Goal: Information Seeking & Learning: Check status

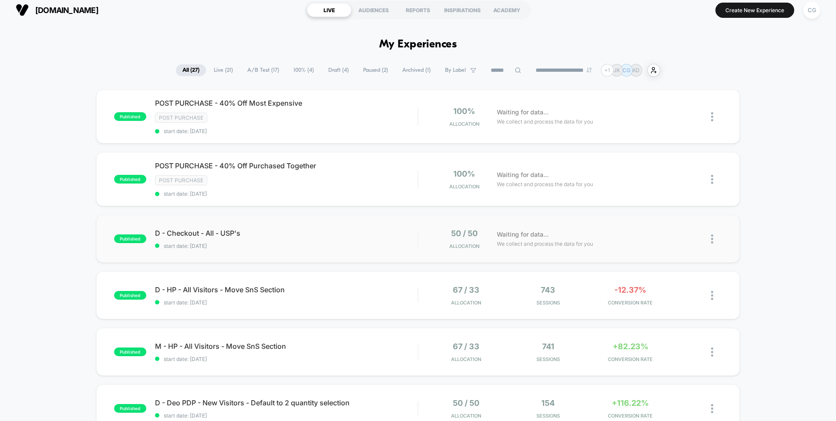
scroll to position [6, 0]
click at [345, 361] on span "start date: [DATE]" at bounding box center [286, 359] width 262 height 7
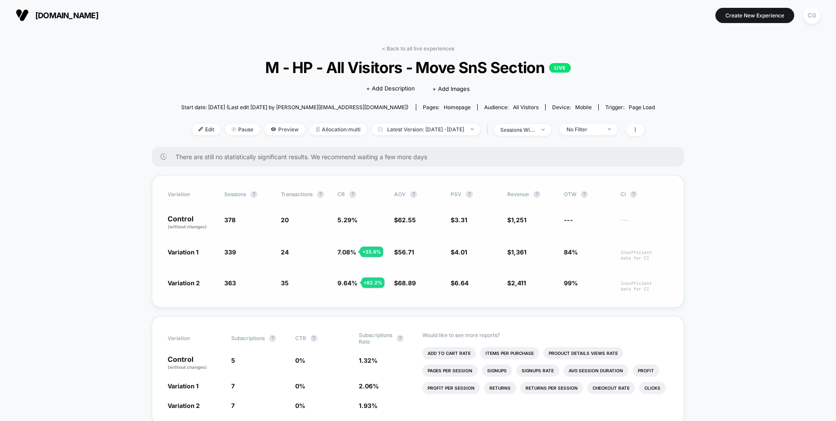
scroll to position [20, 0]
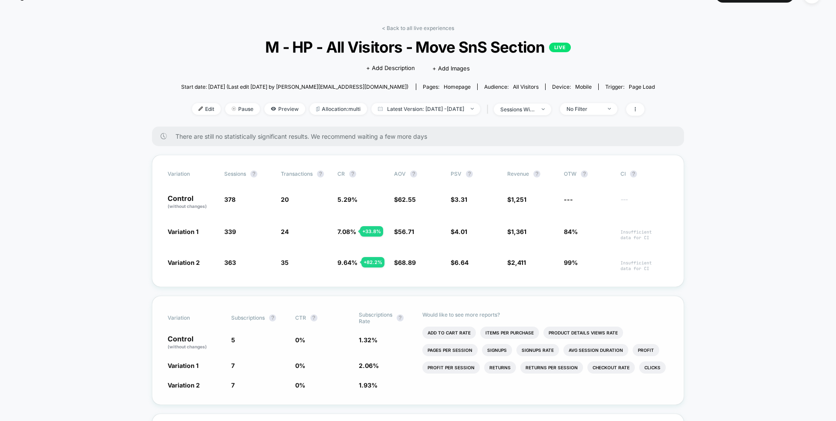
click at [318, 352] on div "Variation Subscriptions ? CTR ? Subscriptions Rate ? Control (without changes) …" at bounding box center [418, 350] width 532 height 109
click at [292, 334] on div "Variation Subscriptions ? CTR ? Subscriptions Rate ? Control (without changes) …" at bounding box center [418, 350] width 532 height 109
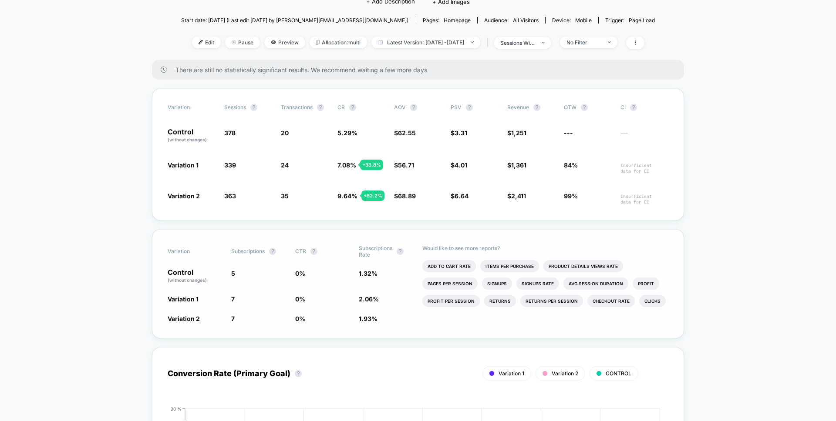
scroll to position [105, 0]
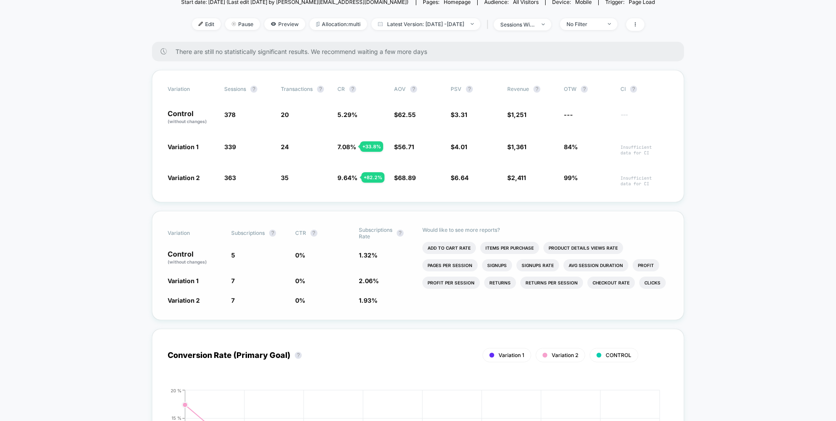
drag, startPoint x: 309, startPoint y: 244, endPoint x: 342, endPoint y: 293, distance: 59.3
click at [342, 293] on div "Variation Subscriptions ? CTR ? Subscriptions Rate ? Control (without changes) …" at bounding box center [418, 265] width 532 height 109
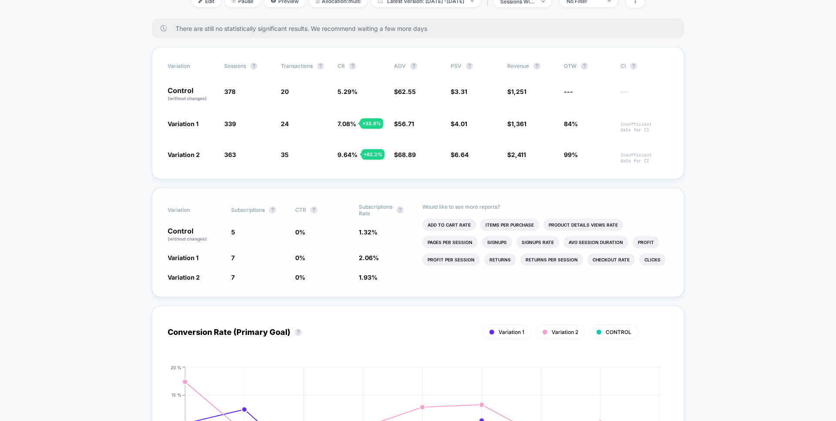
scroll to position [135, 0]
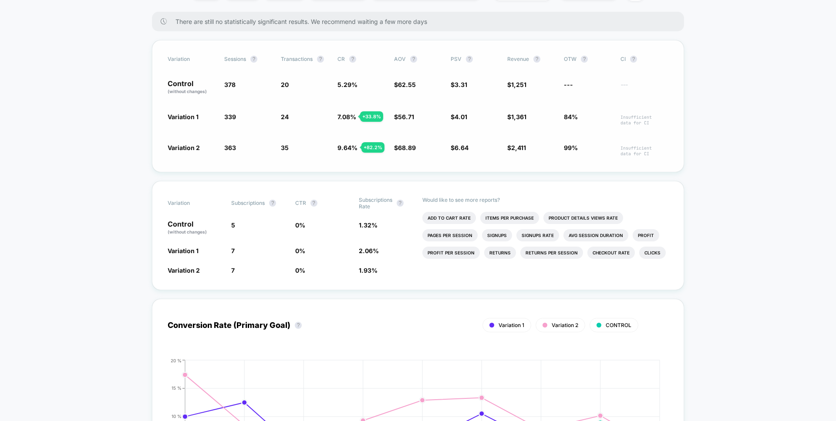
click at [417, 147] on span "$ 68.89 + 10.1 %" at bounding box center [418, 149] width 48 height 13
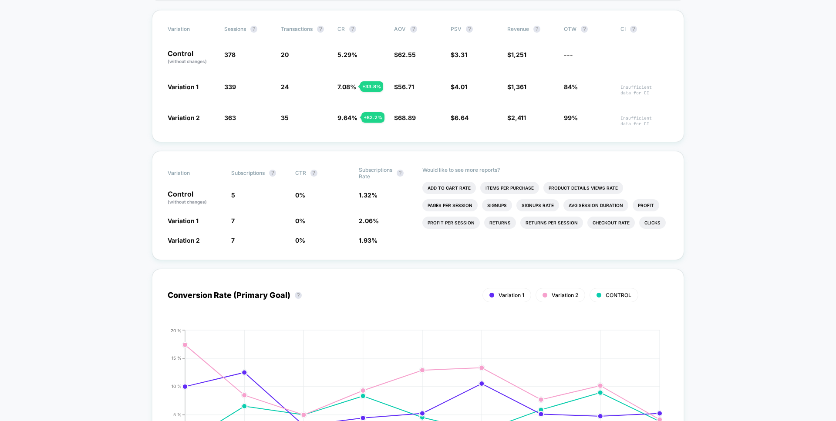
scroll to position [0, 0]
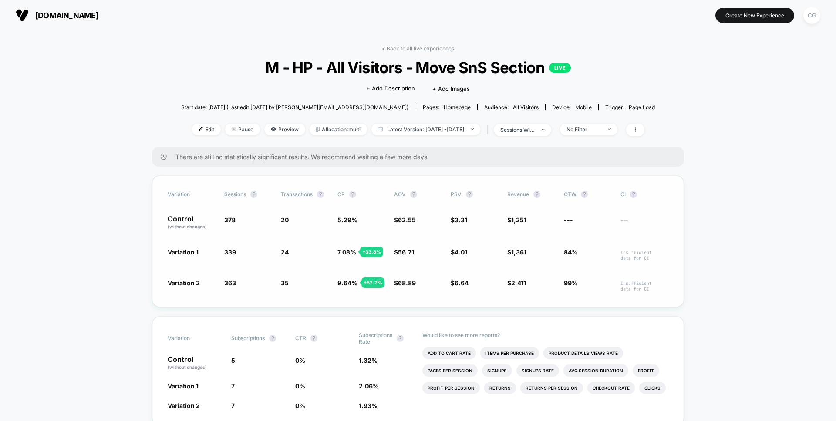
drag, startPoint x: 302, startPoint y: 293, endPoint x: 289, endPoint y: 202, distance: 91.5
click at [289, 202] on div "Variation Sessions ? Transactions ? CR ? AOV ? PSV ? Revenue ? OTW ? CI ? Contr…" at bounding box center [418, 241] width 532 height 132
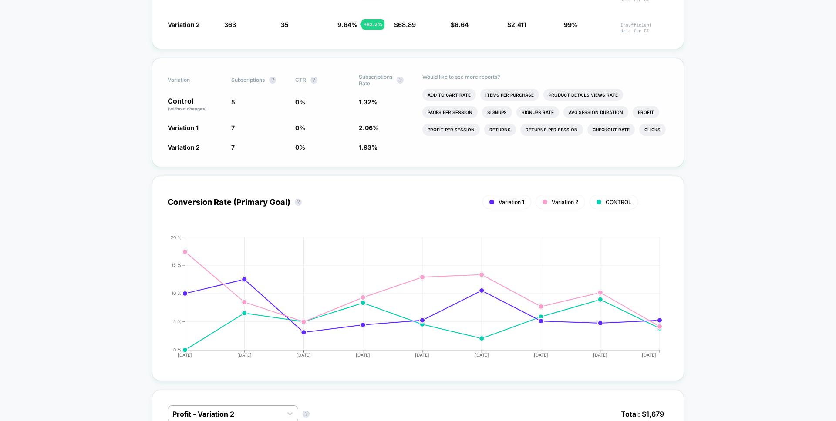
scroll to position [367, 0]
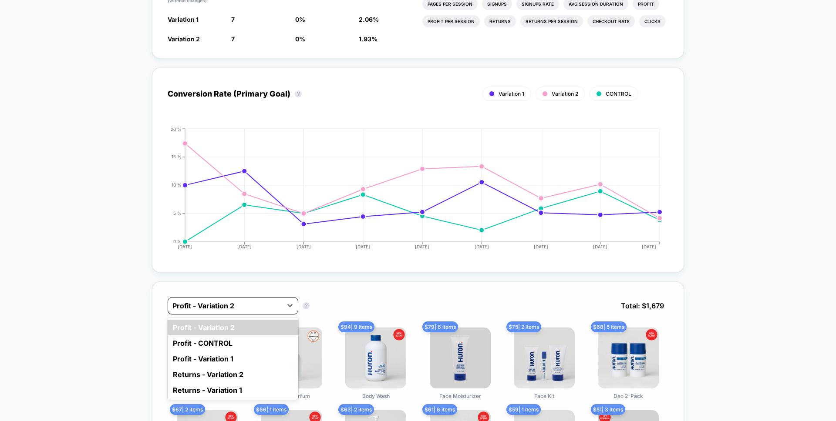
click at [275, 304] on div at bounding box center [224, 306] width 105 height 10
click at [245, 360] on div "Profit - Variation 1" at bounding box center [233, 359] width 131 height 16
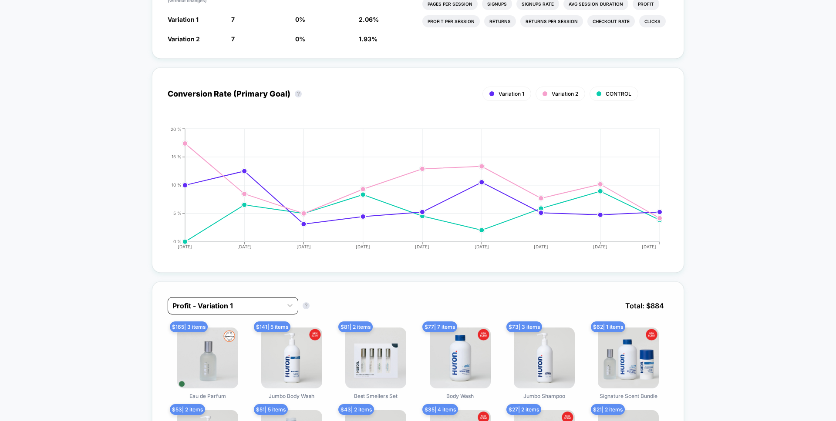
click at [258, 305] on div at bounding box center [224, 306] width 105 height 10
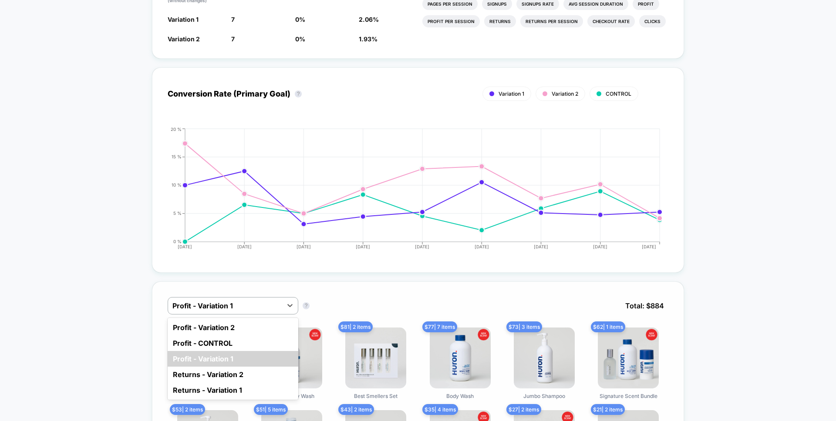
click at [430, 297] on div "option Profit - Variation 2 focused, 1 of 5. 5 results available. Use Up and Do…" at bounding box center [418, 312] width 500 height 30
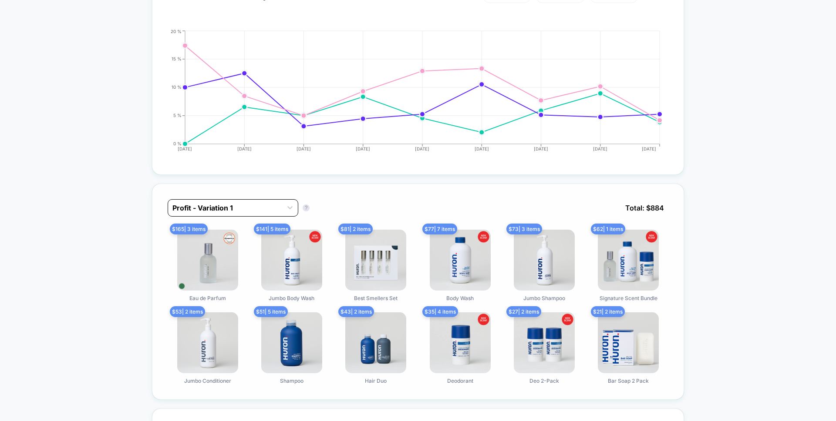
scroll to position [464, 0]
click at [260, 213] on div at bounding box center [224, 208] width 105 height 10
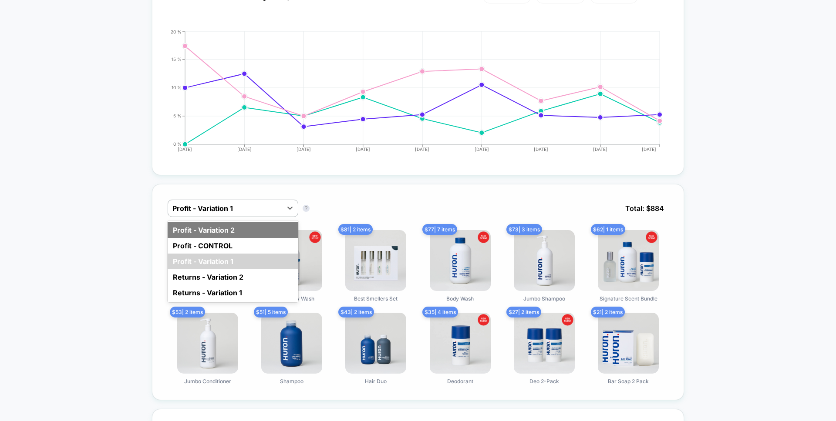
click at [239, 226] on div "Profit - Variation 2" at bounding box center [233, 230] width 131 height 16
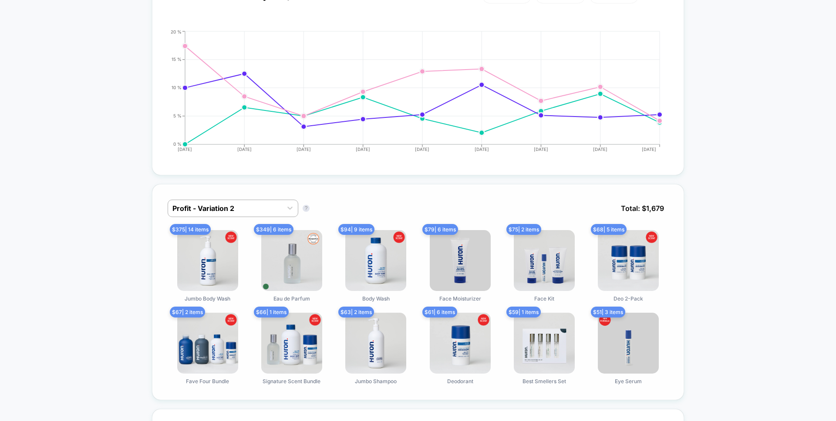
click at [248, 219] on div "Profit - Variation 2 Profit - Variation 2 ? Total: $ 1,679" at bounding box center [418, 215] width 500 height 30
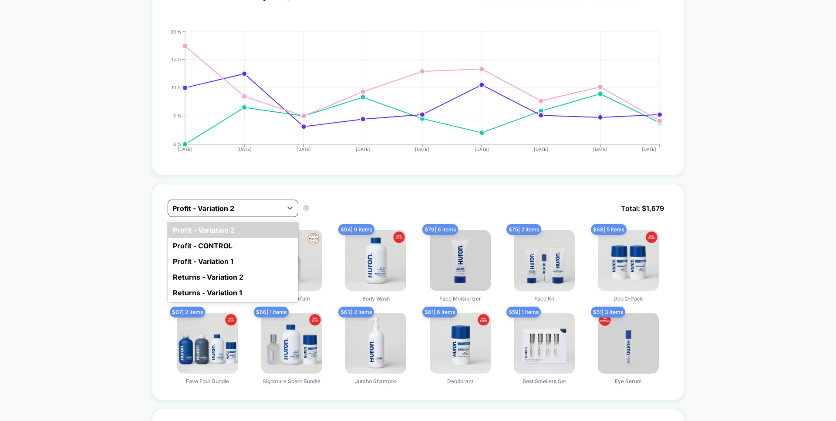
click at [252, 203] on div at bounding box center [224, 208] width 105 height 10
click at [201, 251] on div "Profit - CONTROL" at bounding box center [233, 246] width 131 height 16
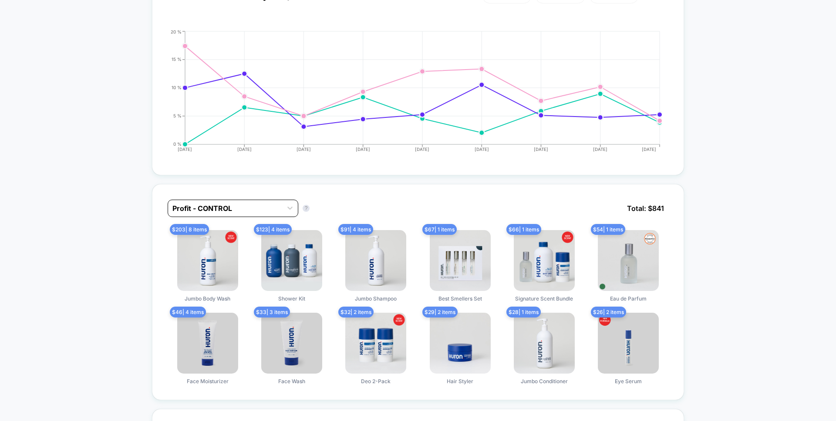
click at [265, 205] on div at bounding box center [224, 208] width 105 height 10
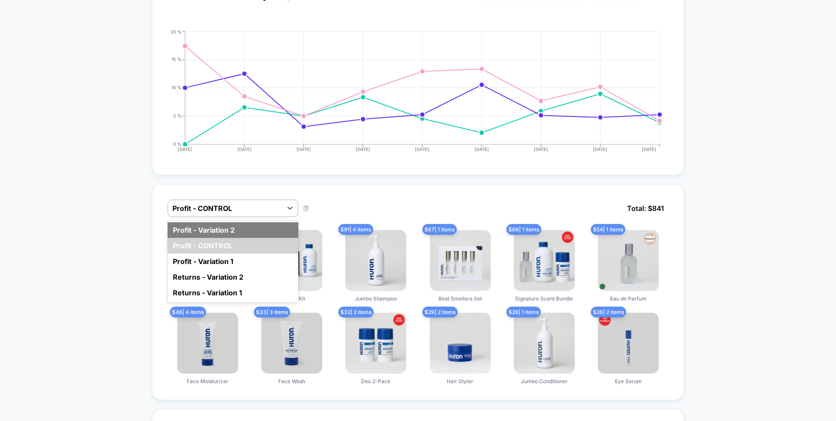
click at [227, 232] on div "Profit - Variation 2" at bounding box center [233, 230] width 131 height 16
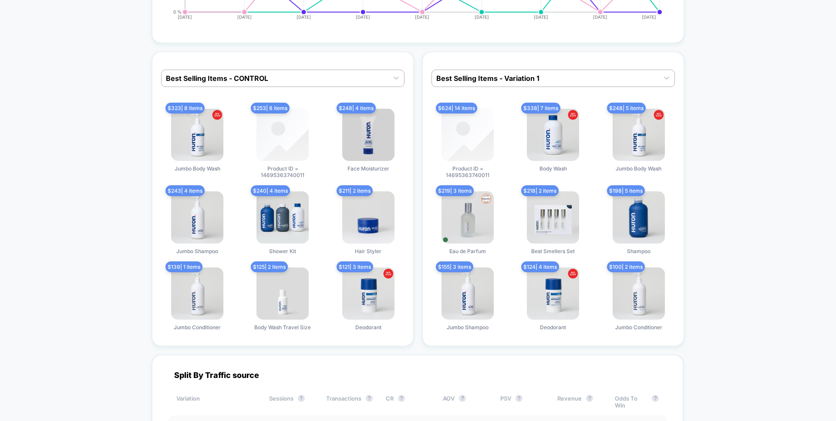
scroll to position [1677, 0]
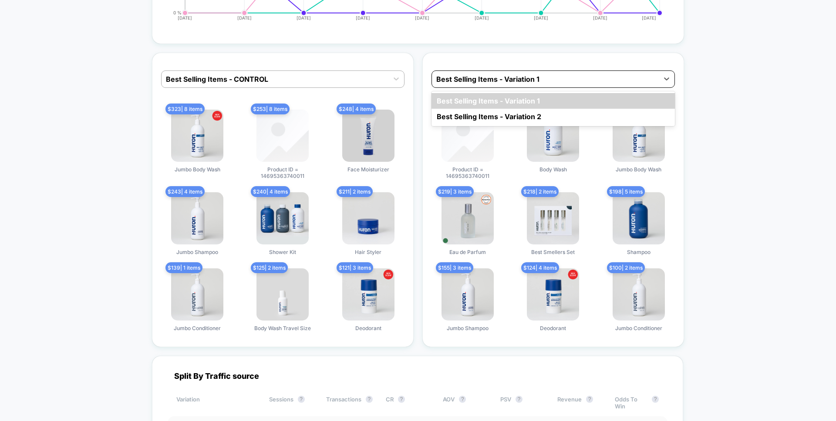
click at [529, 83] on div at bounding box center [545, 79] width 218 height 10
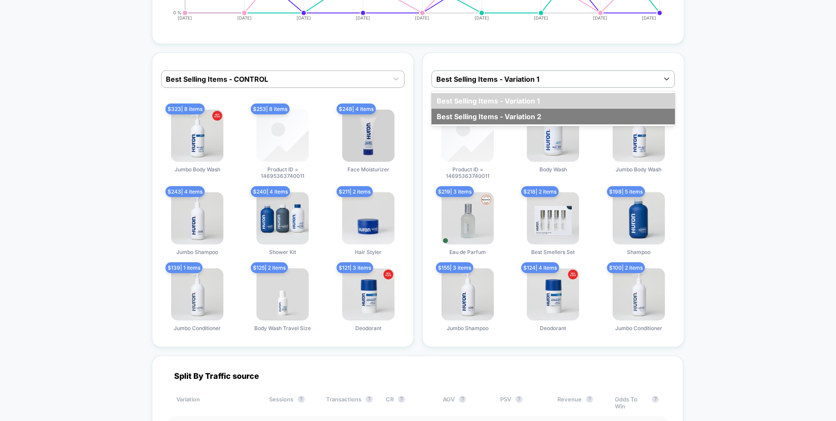
click at [507, 115] on div "Best Selling Items - Variation 2" at bounding box center [552, 117] width 243 height 16
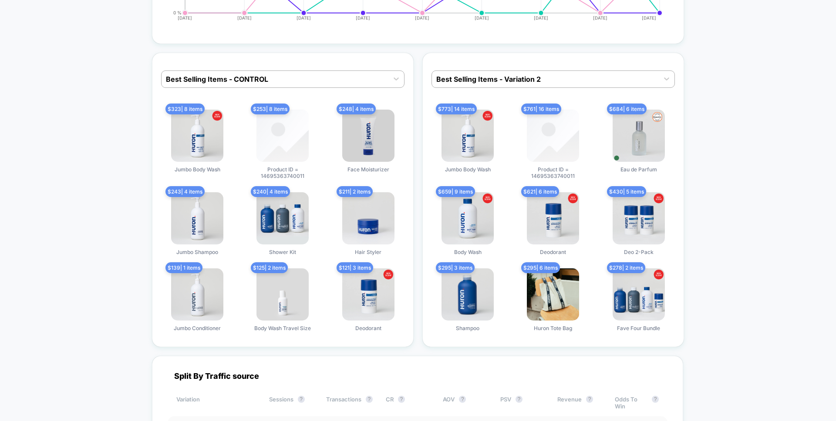
drag, startPoint x: 576, startPoint y: 175, endPoint x: 540, endPoint y: 176, distance: 35.7
click at [540, 176] on span "Product ID = 14695363740011" at bounding box center [552, 172] width 65 height 13
drag, startPoint x: 534, startPoint y: 176, endPoint x: 572, endPoint y: 176, distance: 38.3
click at [572, 176] on span "Product ID = 14695363740011" at bounding box center [552, 172] width 65 height 13
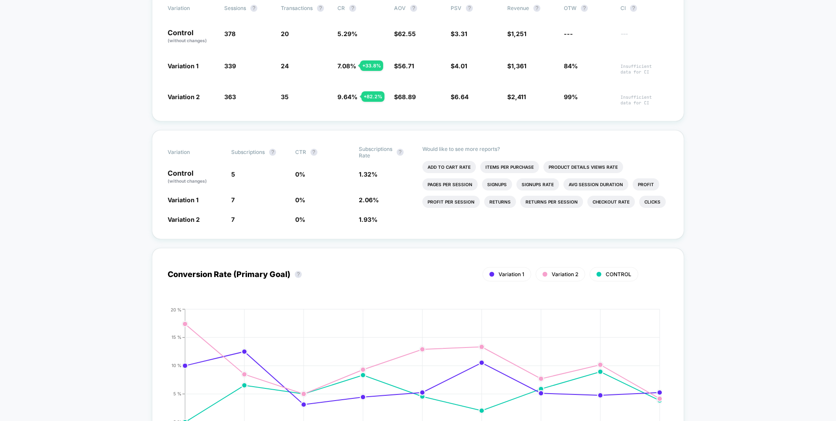
scroll to position [0, 0]
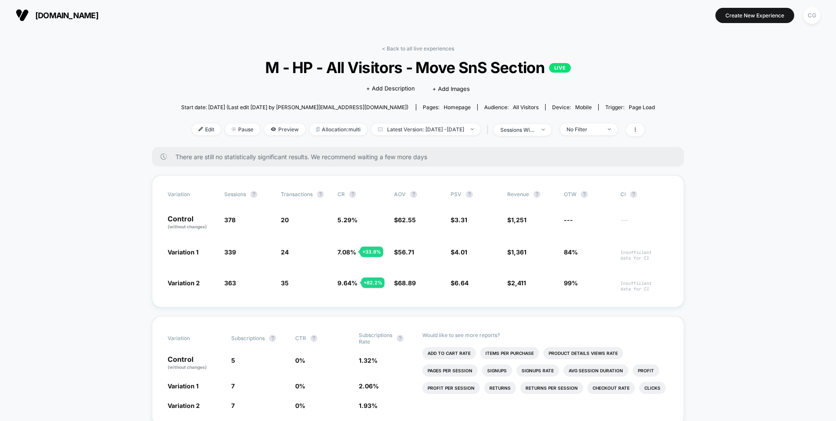
click at [545, 108] on span "Device: mobile" at bounding box center [571, 107] width 53 height 7
click at [513, 108] on span "All Visitors" at bounding box center [526, 107] width 26 height 7
click at [484, 107] on div "Audience: All Visitors" at bounding box center [511, 107] width 54 height 7
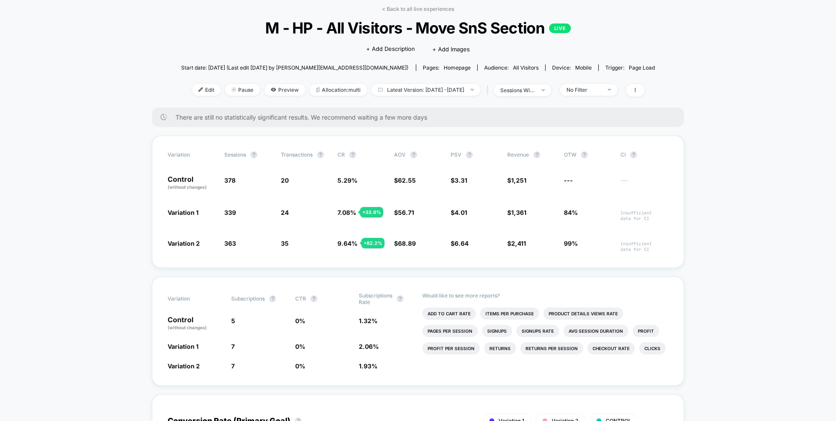
scroll to position [72, 0]
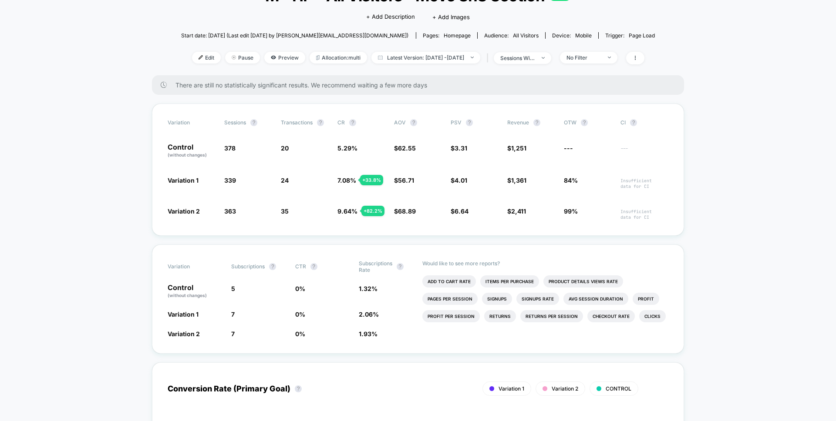
click at [600, 41] on div "Start date: [DATE] (Last edit [DATE] by [PERSON_NAME][EMAIL_ADDRESS][DOMAIN_NAM…" at bounding box center [418, 35] width 474 height 15
click at [597, 56] on div "No Filter" at bounding box center [583, 57] width 35 height 7
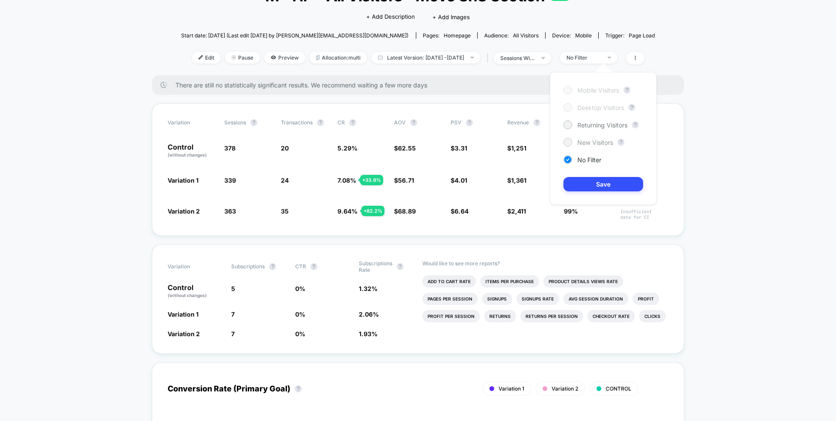
click at [599, 139] on span "New Visitors" at bounding box center [595, 142] width 36 height 7
click at [626, 182] on button "Save" at bounding box center [603, 184] width 80 height 14
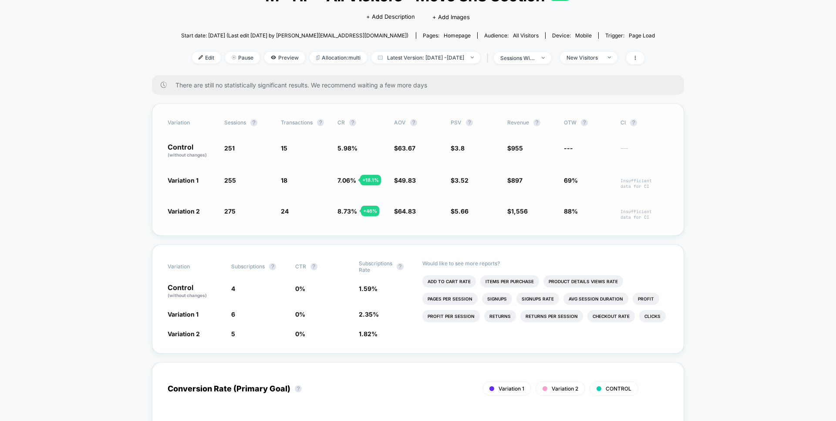
drag, startPoint x: 171, startPoint y: 211, endPoint x: 497, endPoint y: 223, distance: 326.6
click at [496, 223] on div "Variation Sessions ? Transactions ? CR ? AOV ? PSV ? Revenue ? OTW ? CI ? Contr…" at bounding box center [418, 170] width 532 height 132
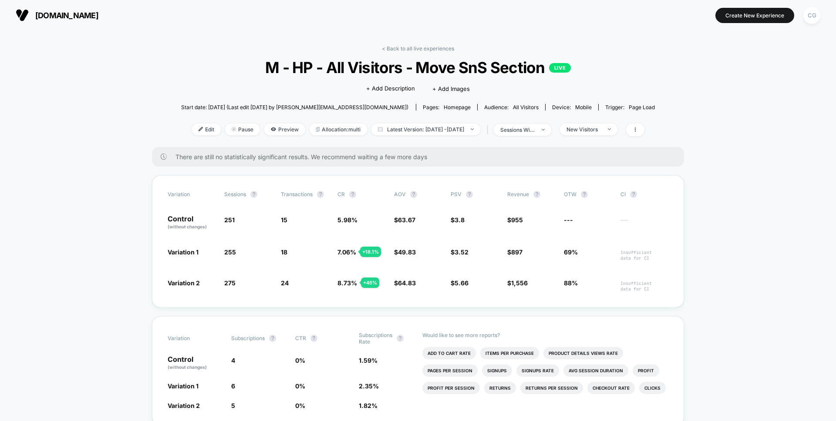
click at [327, 54] on div "< Back to all live experiences M - HP - All Visitors - Move SnS Section LIVE Cl…" at bounding box center [418, 96] width 474 height 102
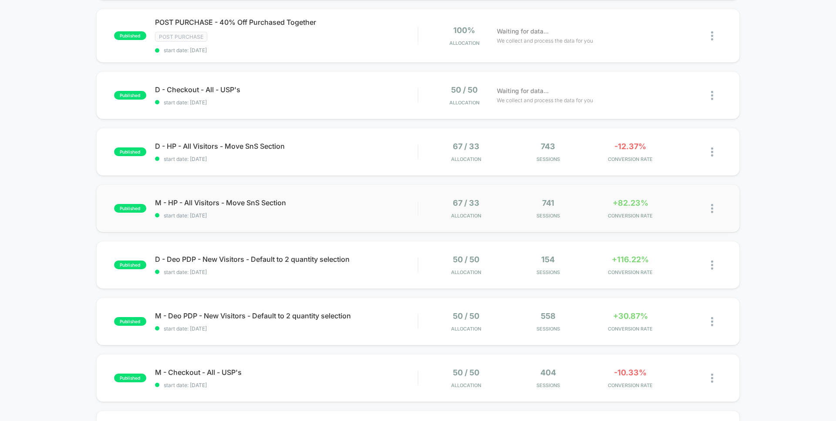
scroll to position [147, 0]
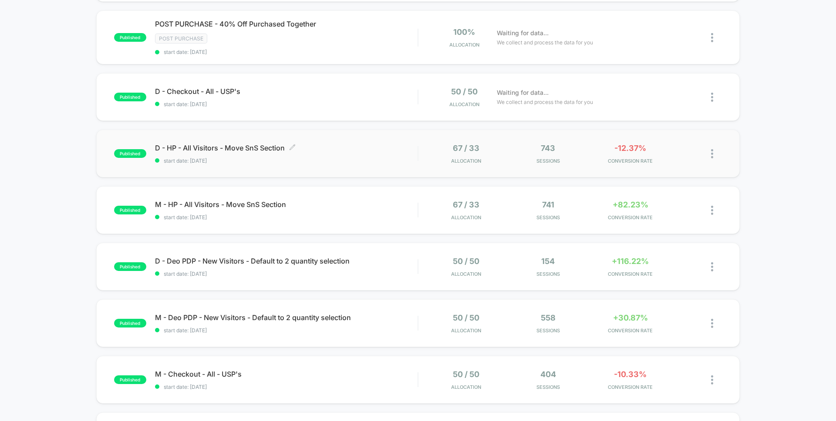
click at [319, 157] on div "D - HP - All Visitors - Move SnS Section Click to edit experience details Click…" at bounding box center [286, 154] width 262 height 20
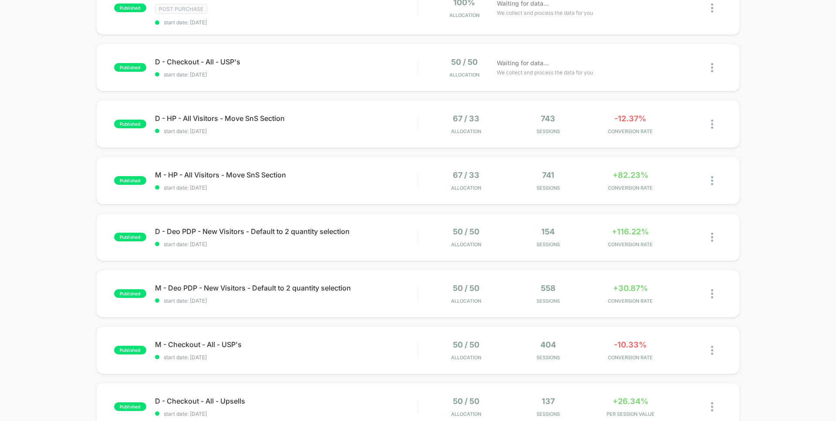
scroll to position [216, 0]
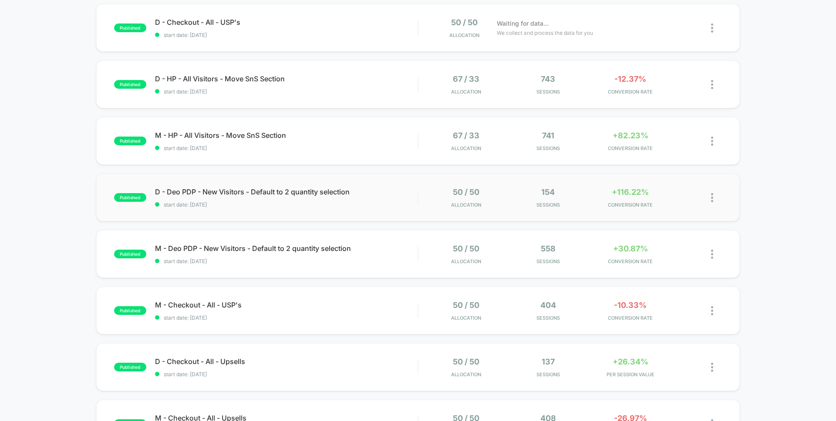
click at [311, 209] on div "published D - Deo PDP - New Visitors - Default to 2 quantity selection start da…" at bounding box center [417, 198] width 643 height 48
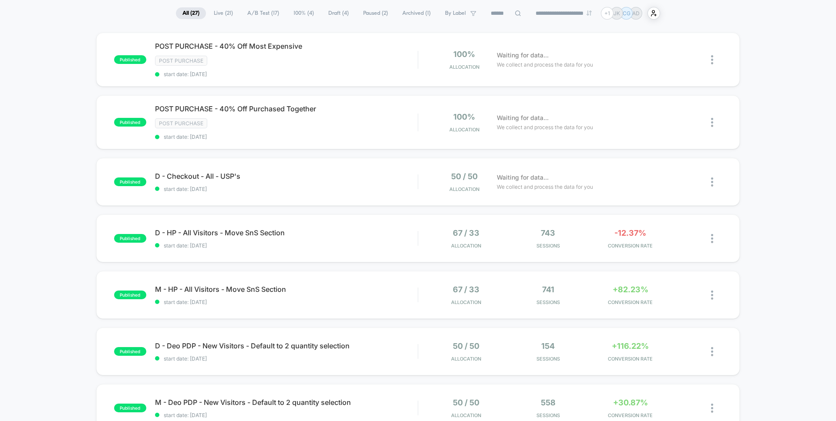
scroll to position [128, 0]
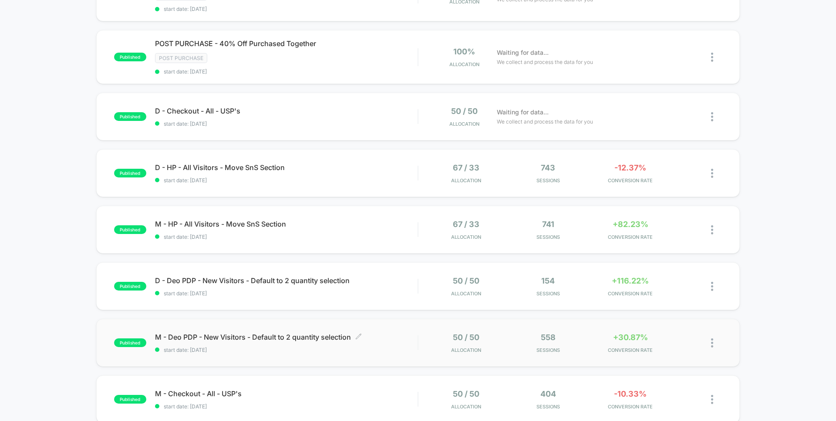
click at [295, 342] on div "M - Deo PDP - New Visitors - Default to 2 quantity selection Click to edit expe…" at bounding box center [286, 343] width 262 height 20
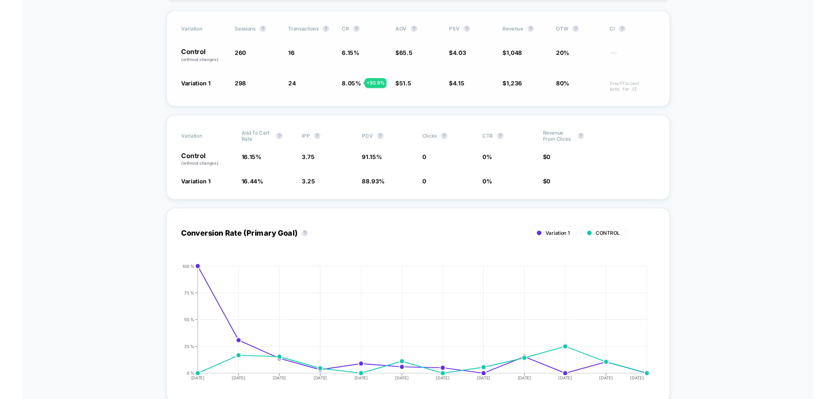
scroll to position [183, 0]
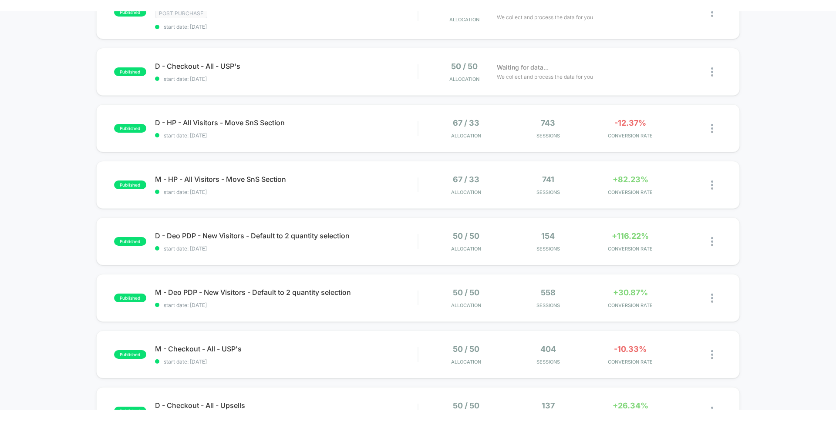
scroll to position [190, 0]
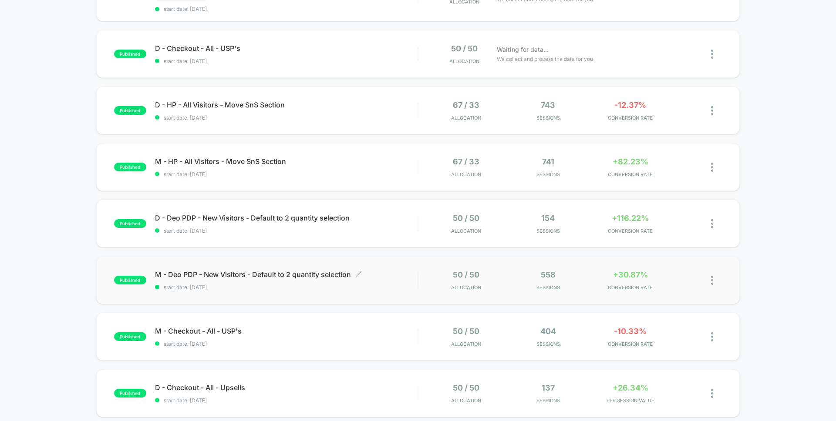
click at [251, 282] on div "M - Deo PDP - New Visitors - Default to 2 quantity selection Click to edit expe…" at bounding box center [286, 280] width 262 height 20
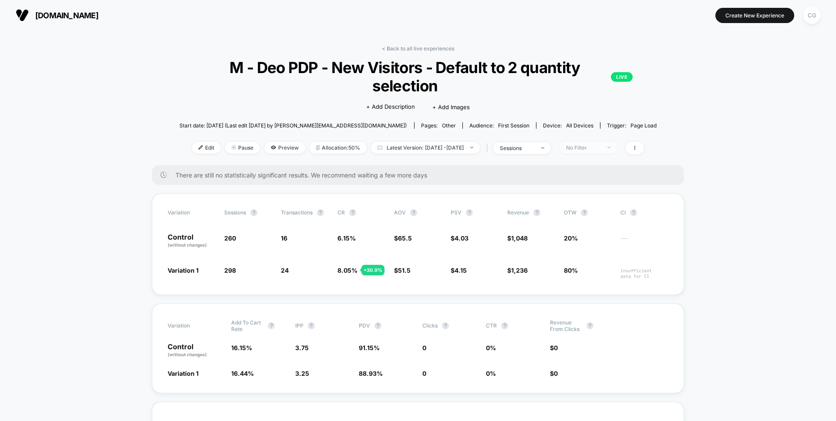
click at [610, 147] on img at bounding box center [608, 148] width 3 height 2
click at [486, 90] on span "M - Deo PDP - New Visitors - Default to 2 quantity selection LIVE" at bounding box center [418, 76] width 430 height 37
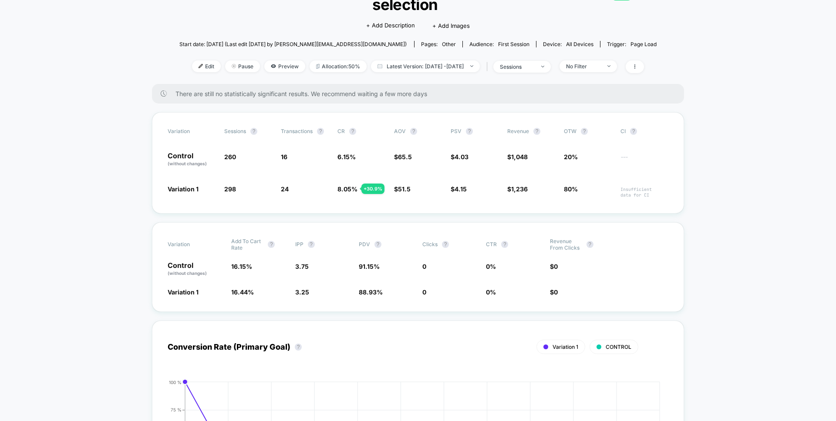
scroll to position [80, 0]
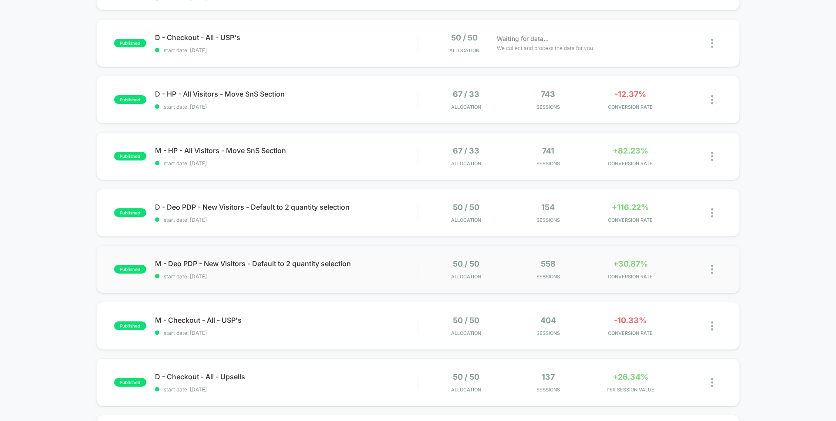
scroll to position [299, 0]
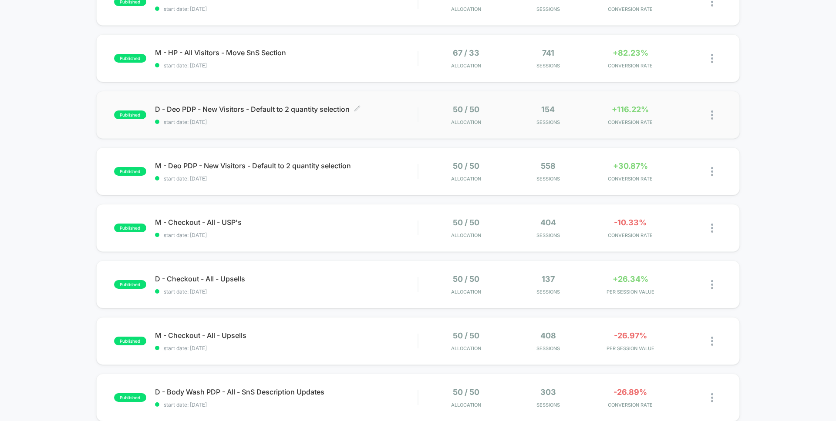
click at [344, 120] on span "start date: [DATE]" at bounding box center [286, 122] width 262 height 7
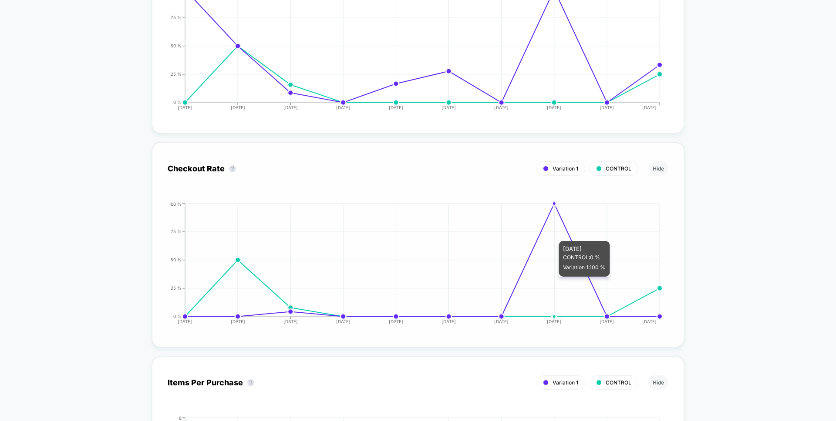
scroll to position [1346, 0]
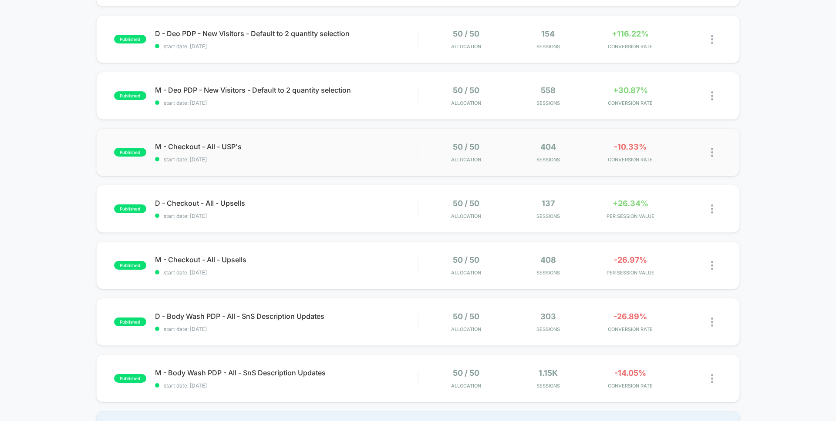
scroll to position [593, 0]
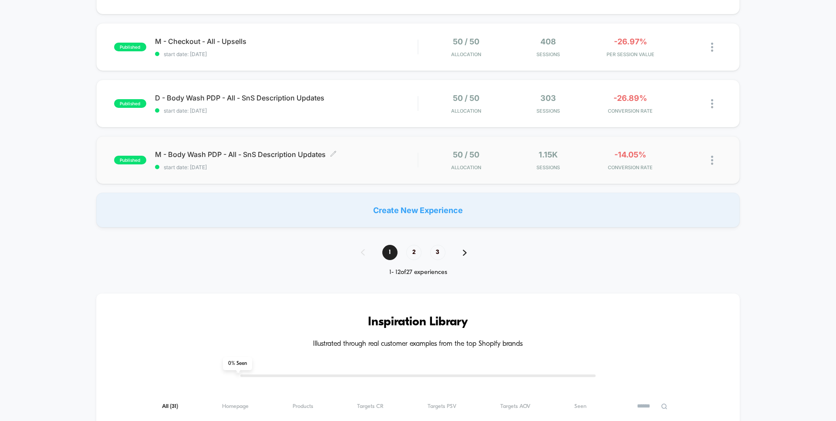
click at [377, 158] on span "M - Body Wash PDP - All - SnS Description Updates Click to edit experience deta…" at bounding box center [286, 154] width 262 height 9
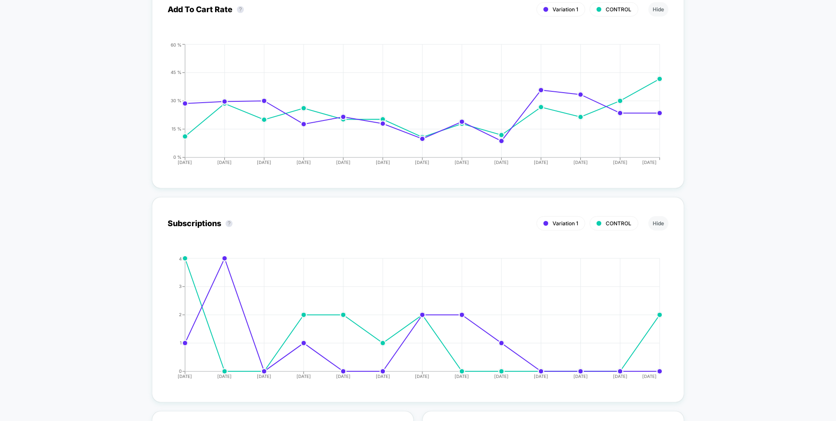
scroll to position [1358, 0]
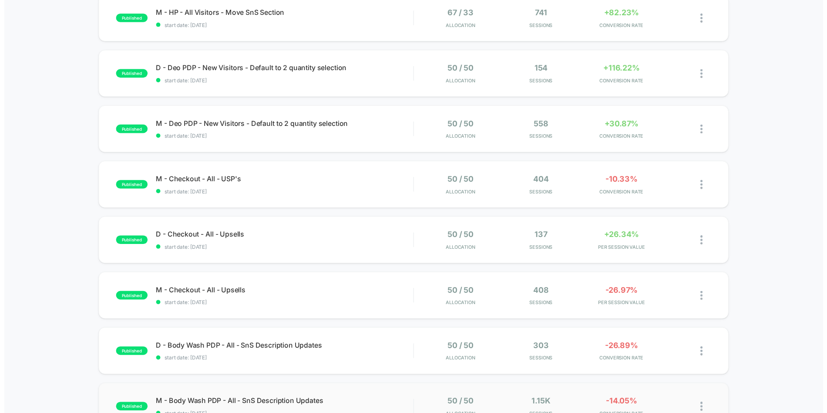
scroll to position [442, 0]
